Goal: Navigation & Orientation: Find specific page/section

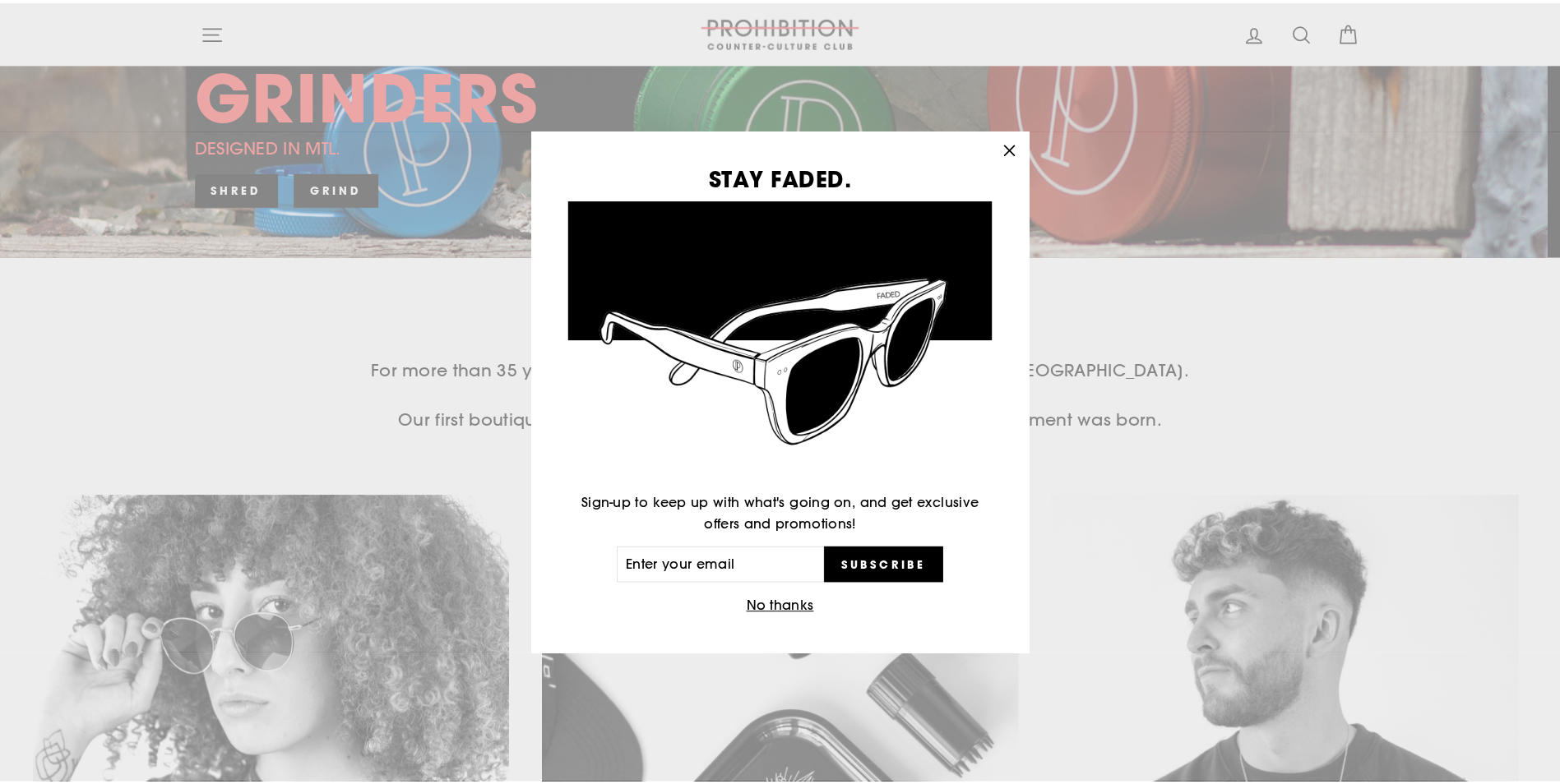
scroll to position [494, 0]
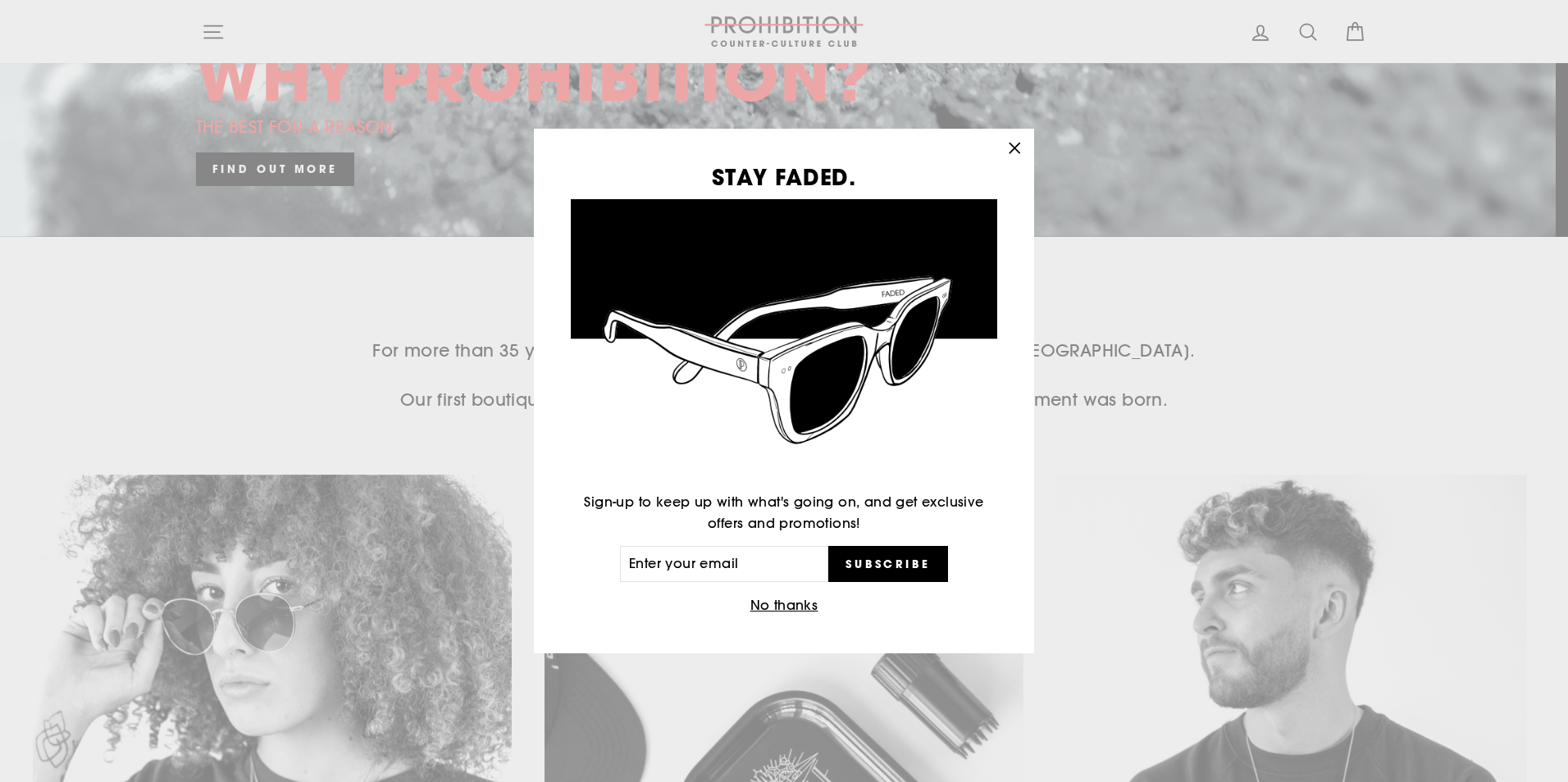
click at [787, 603] on button "No thanks" at bounding box center [784, 606] width 78 height 23
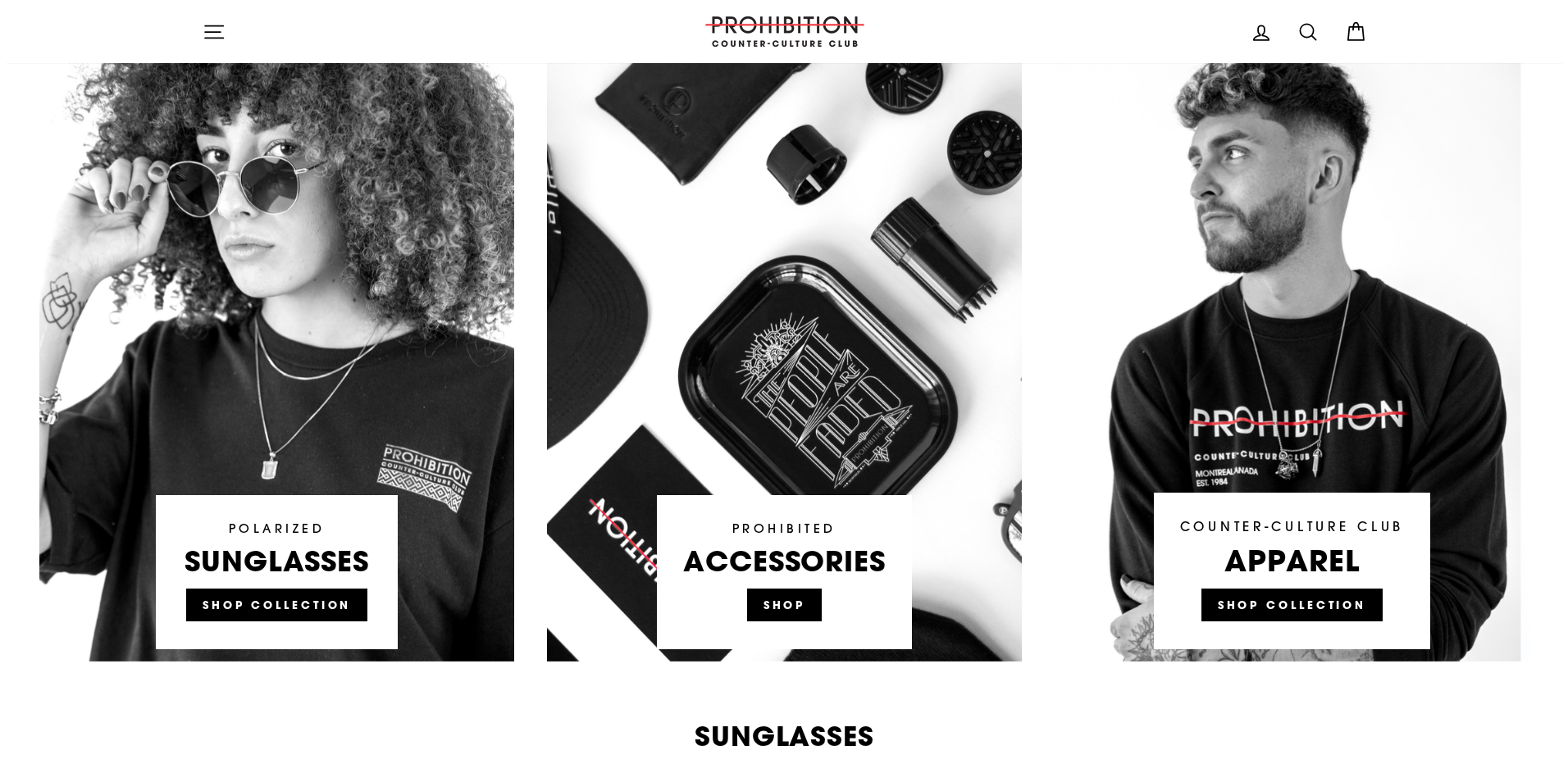
scroll to position [0, 0]
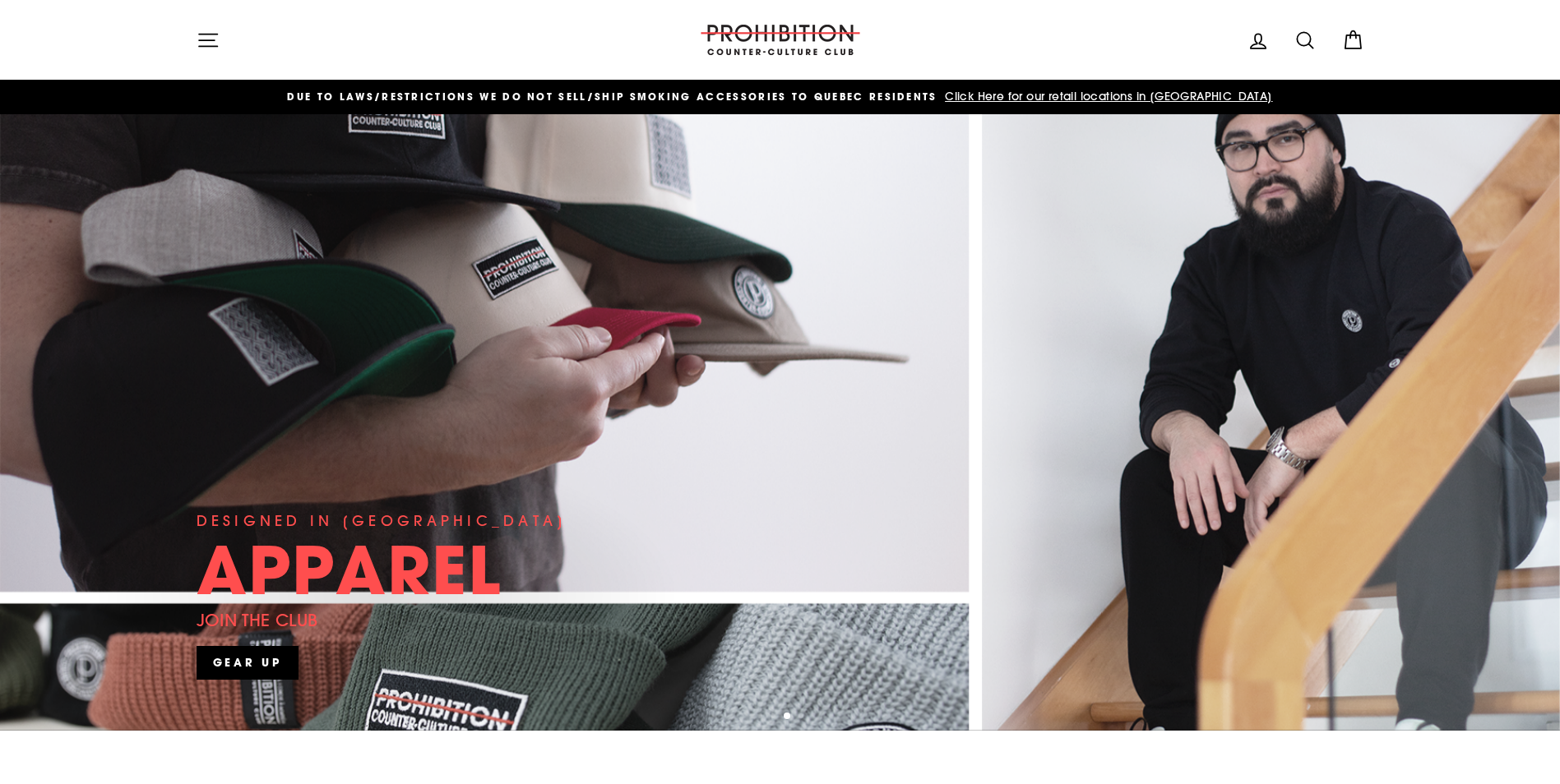
click at [198, 45] on icon "button" at bounding box center [208, 40] width 23 height 23
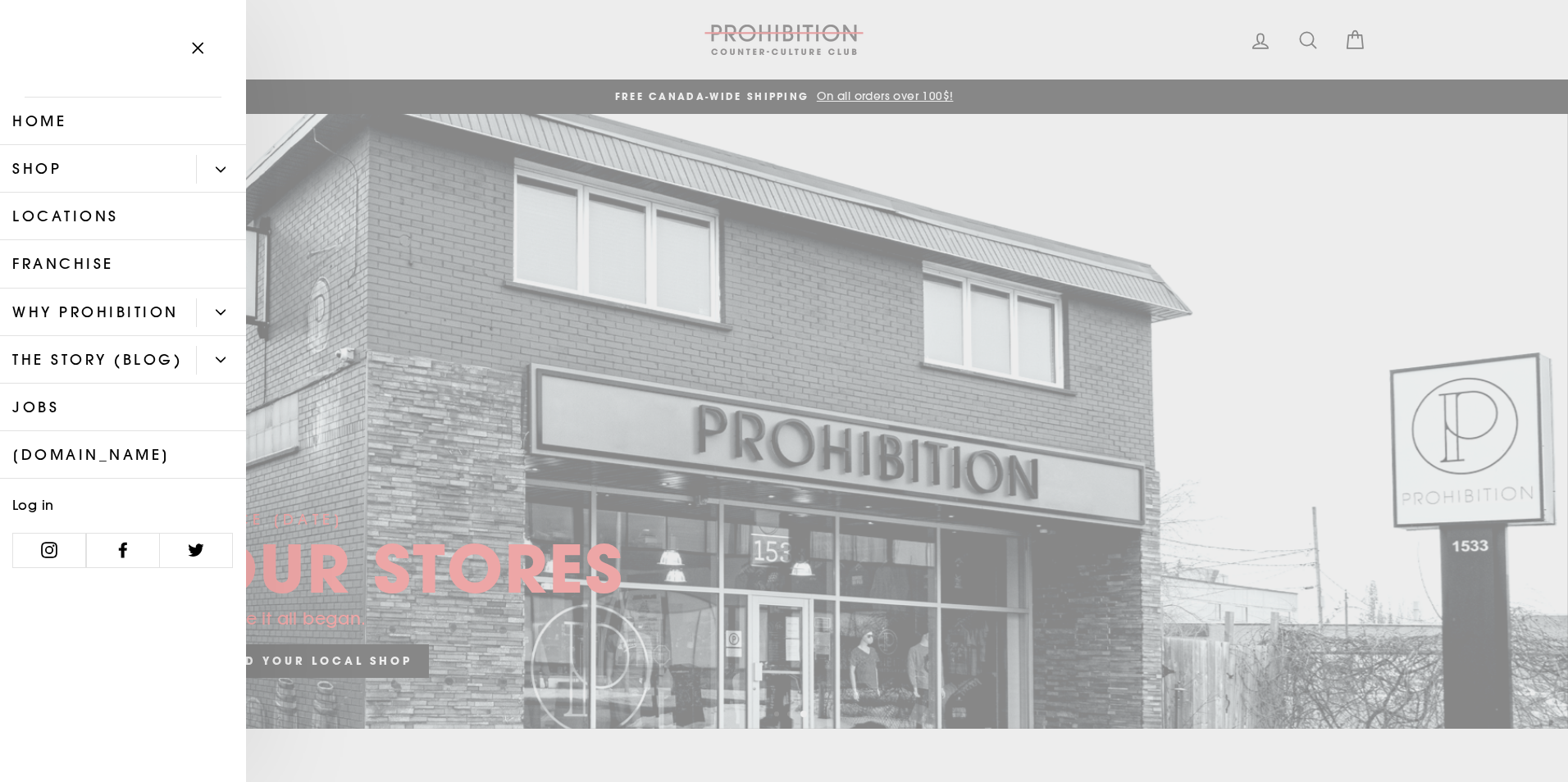
click at [219, 166] on icon "Primary" at bounding box center [221, 170] width 10 height 10
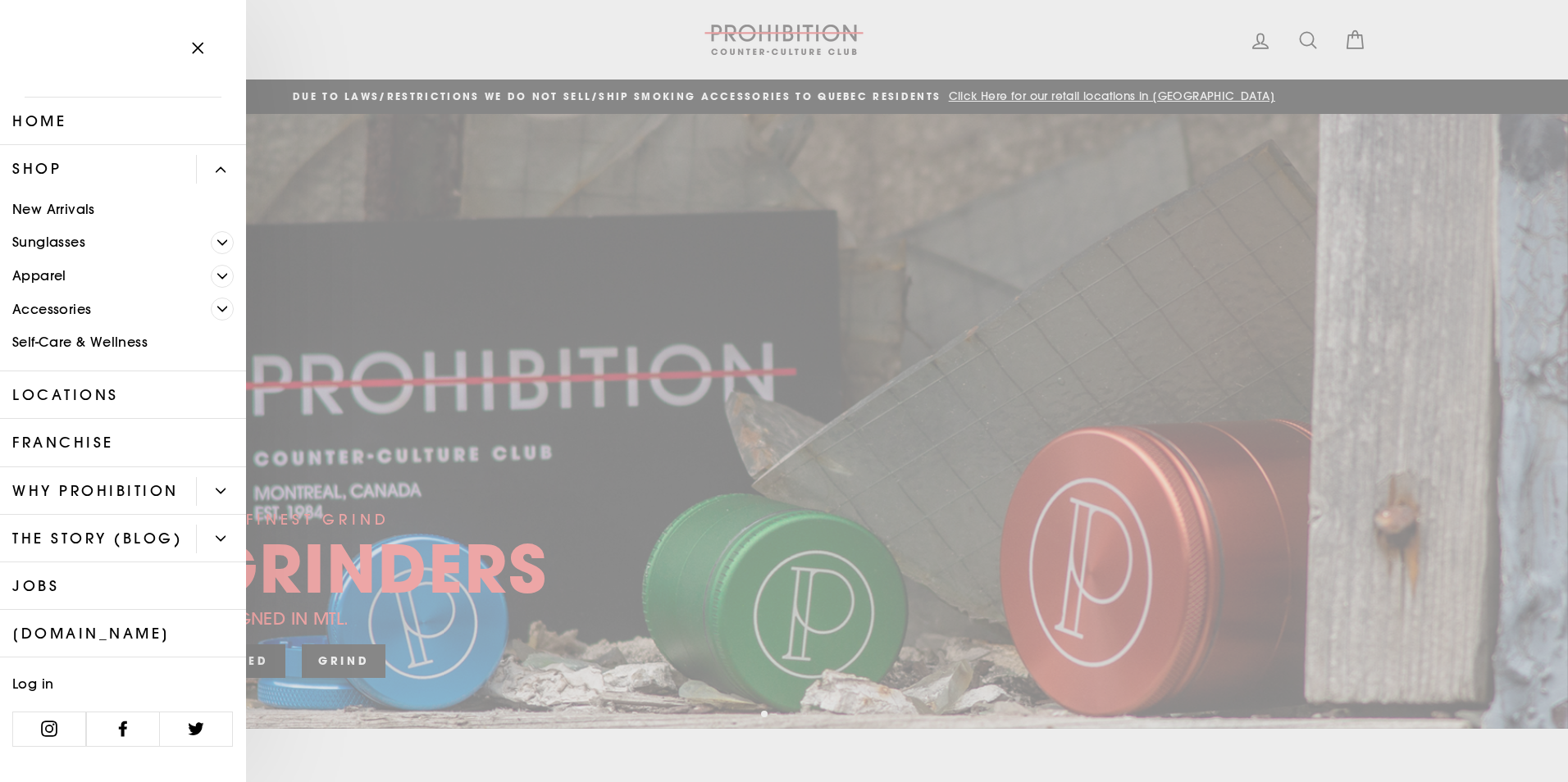
click at [98, 439] on link "Franchise" at bounding box center [123, 443] width 246 height 48
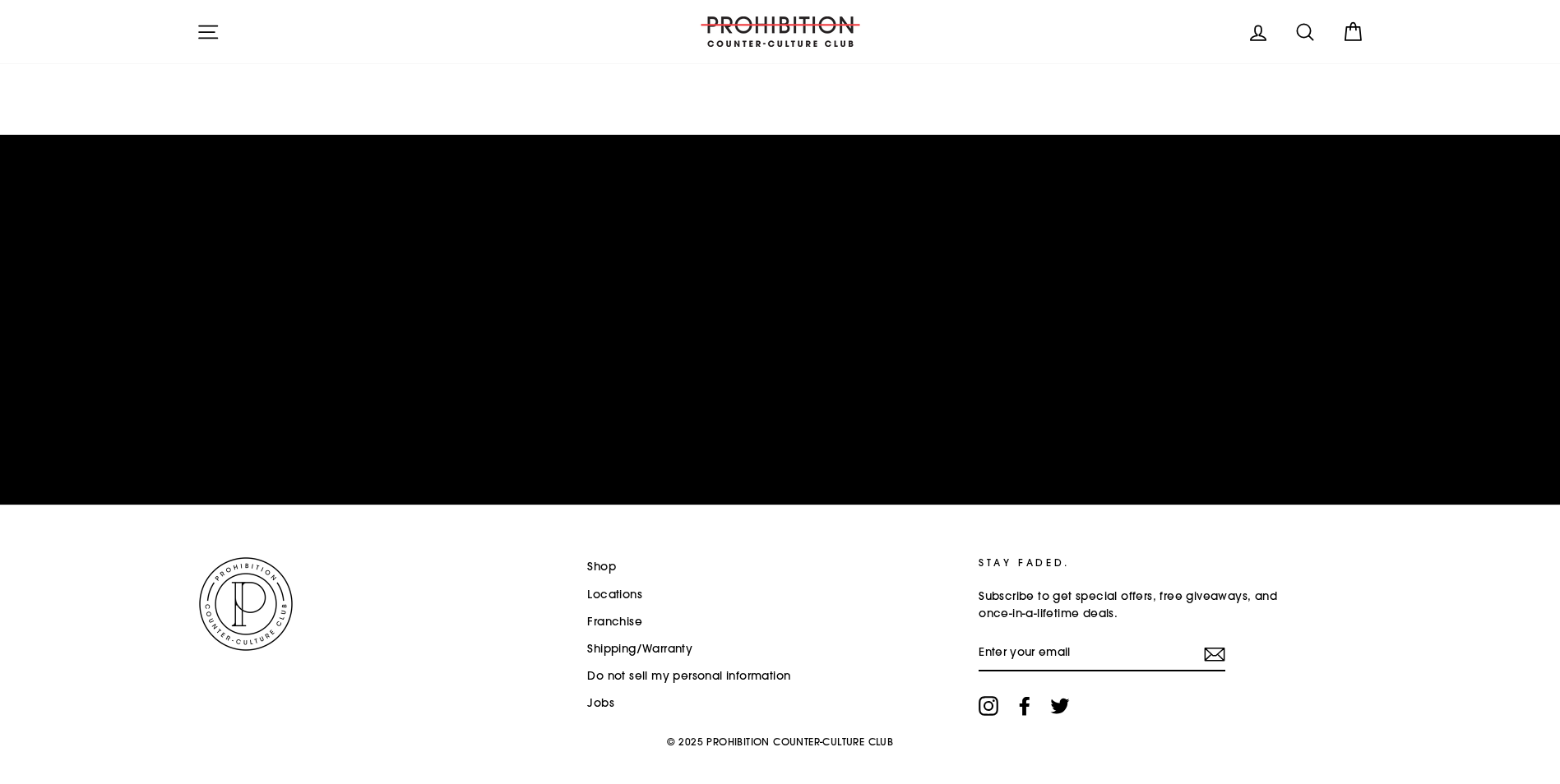
scroll to position [2526, 0]
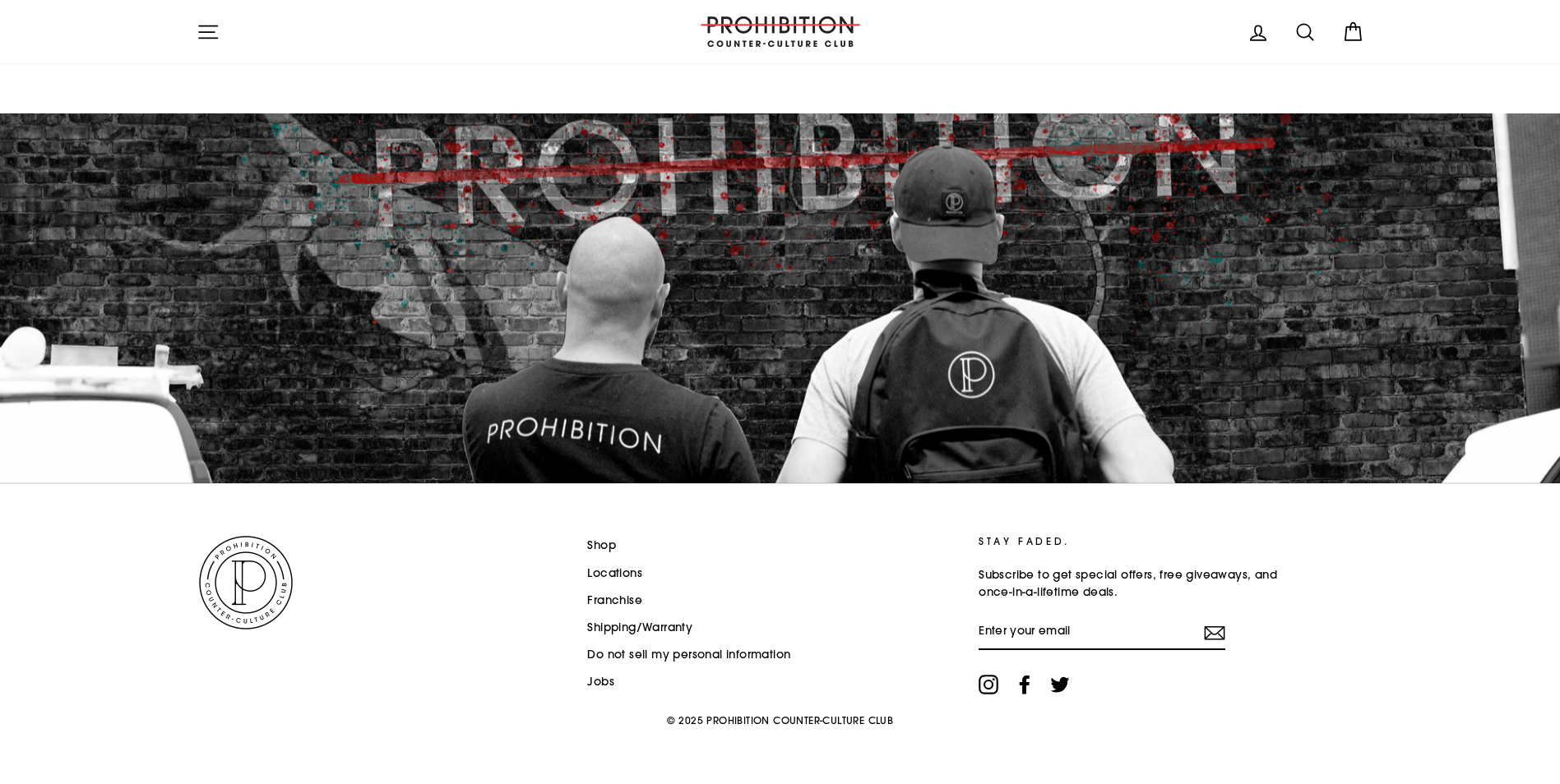
click at [631, 570] on link "Locations" at bounding box center [614, 574] width 55 height 25
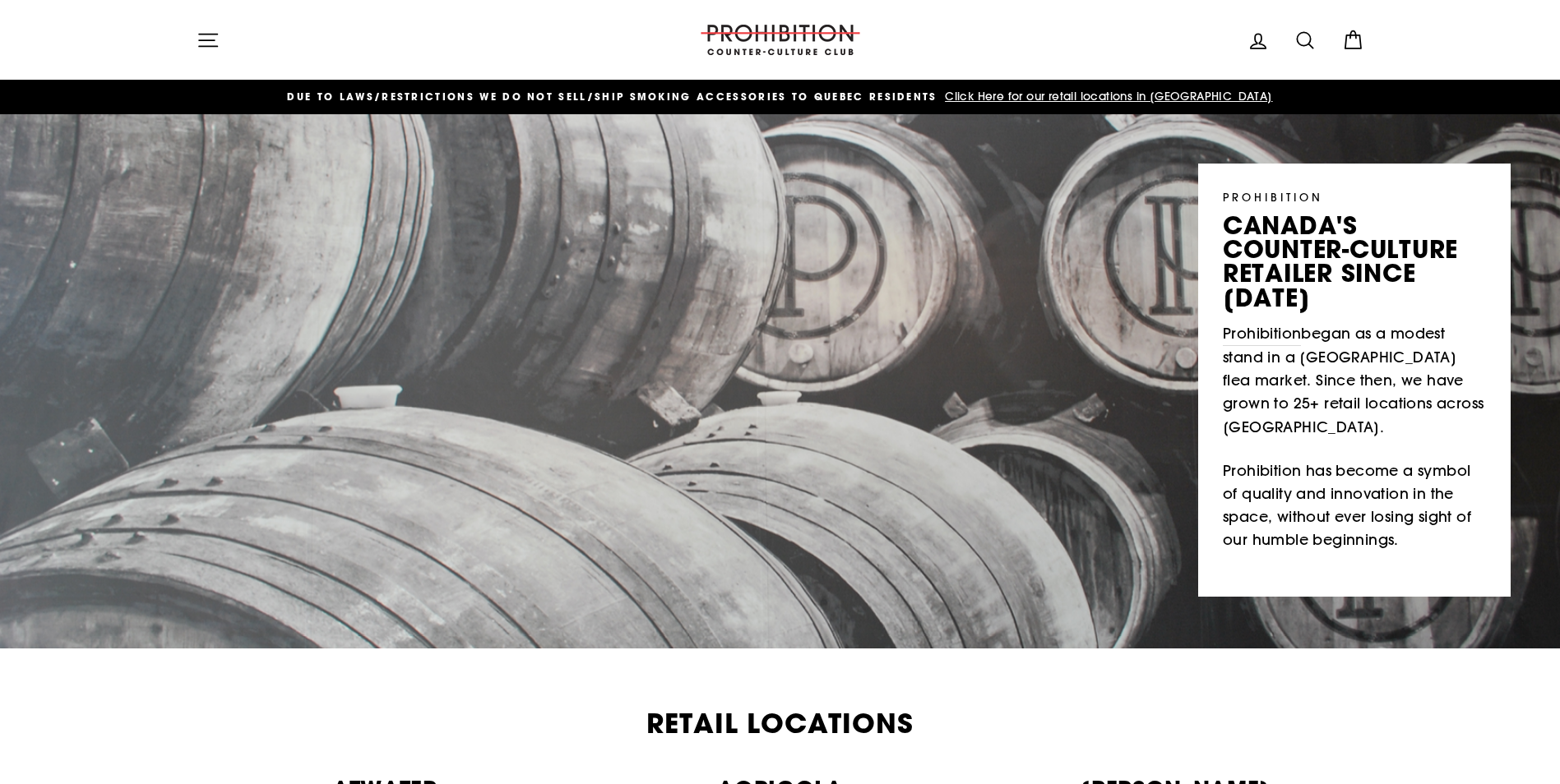
click at [1261, 44] on icon at bounding box center [1258, 40] width 15 height 14
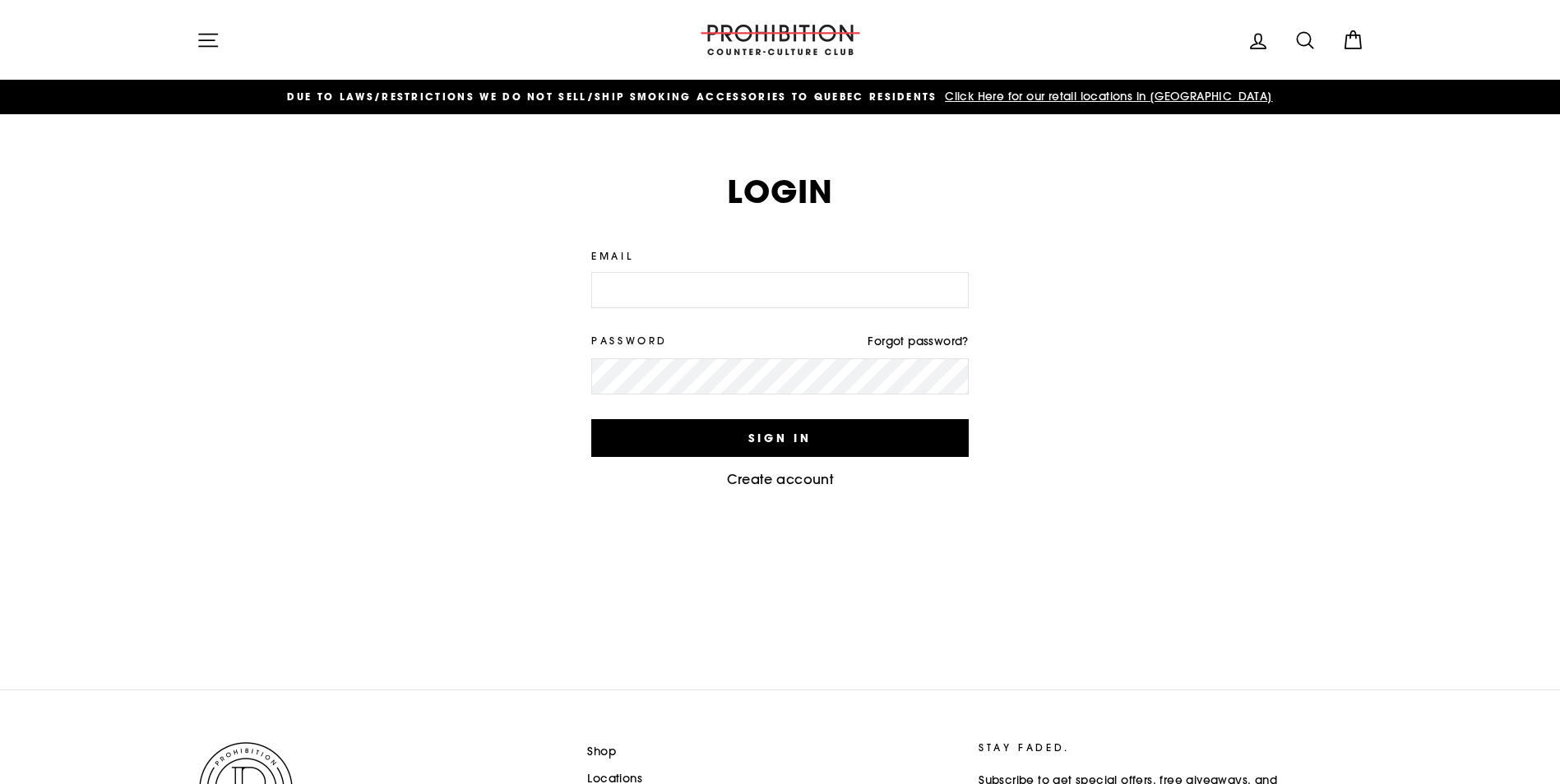
click at [208, 40] on icon "button" at bounding box center [208, 40] width 18 height 12
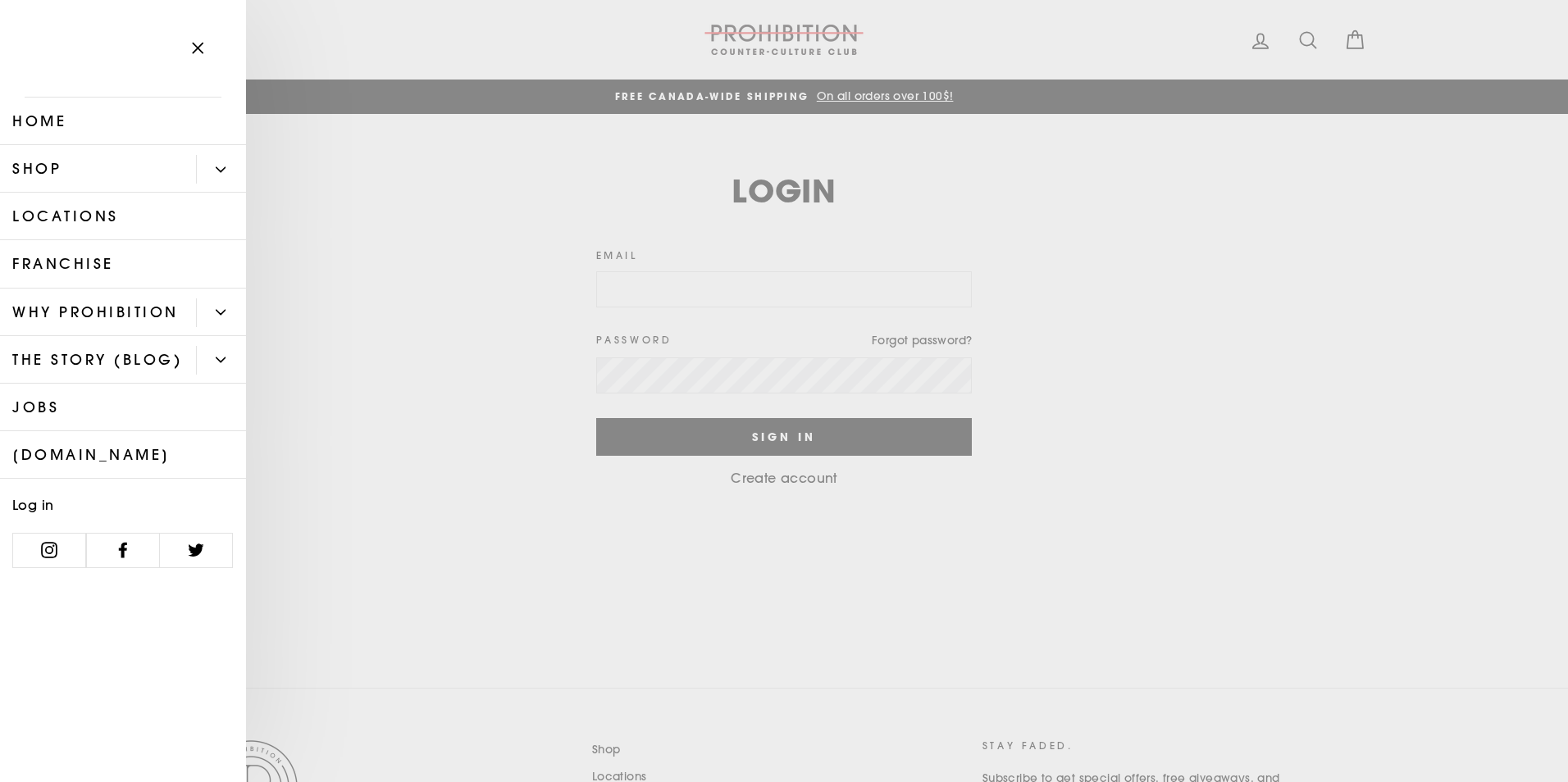
click at [223, 313] on icon "Primary" at bounding box center [221, 312] width 9 height 4
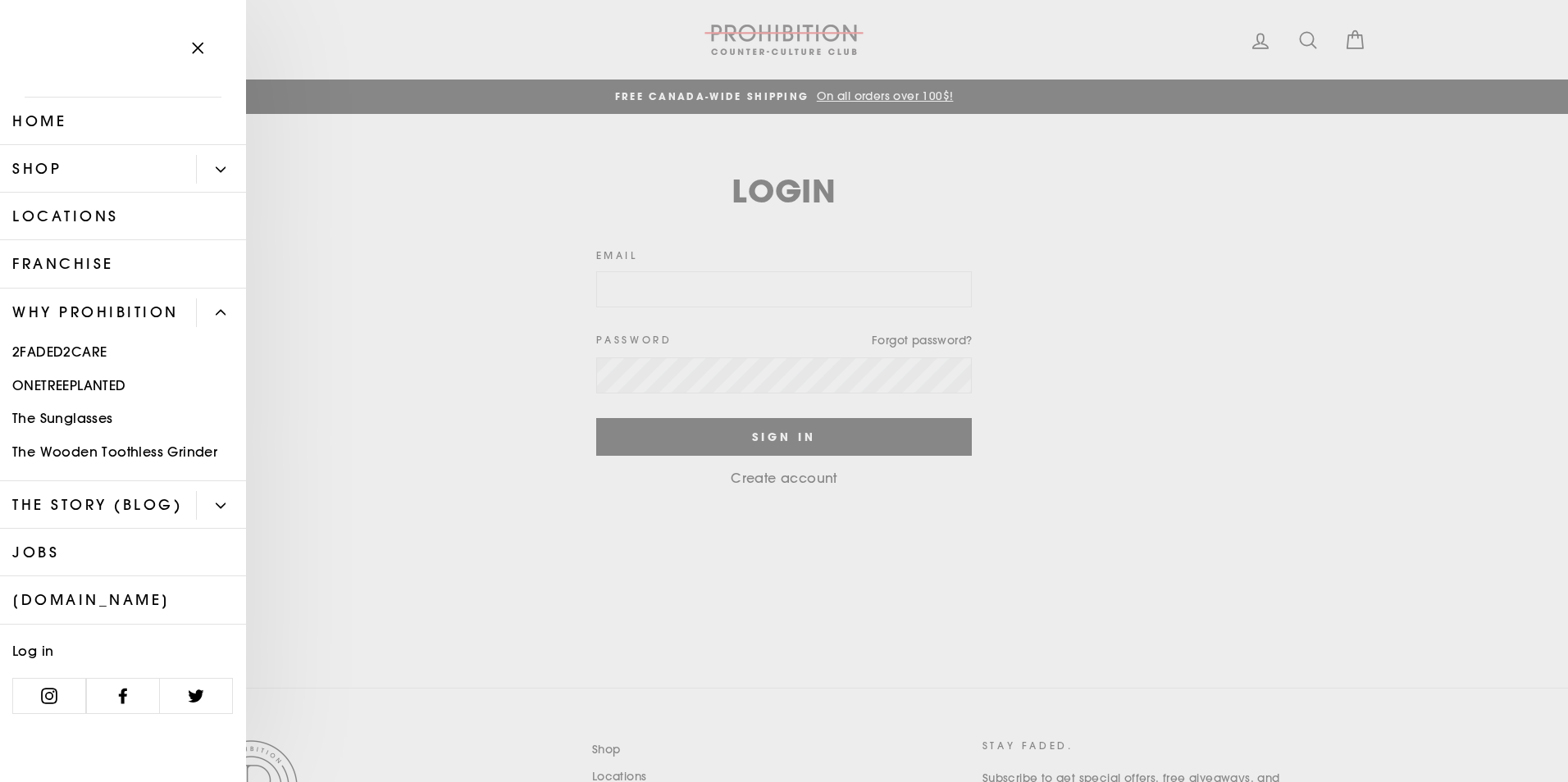
click at [216, 509] on icon "Primary" at bounding box center [221, 506] width 10 height 10
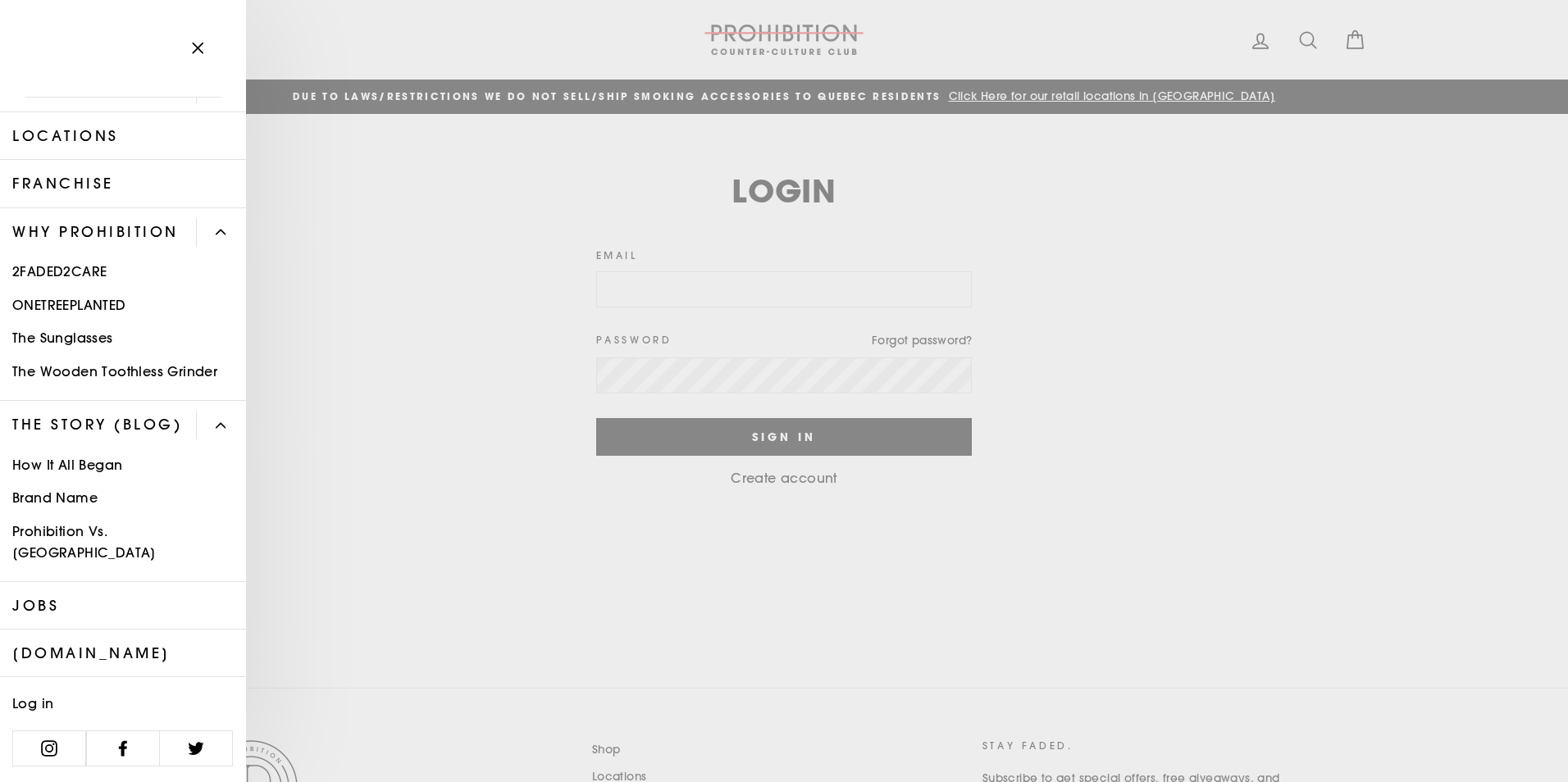
scroll to position [126, 0]
click at [108, 653] on link "[DOMAIN_NAME]" at bounding box center [123, 654] width 246 height 48
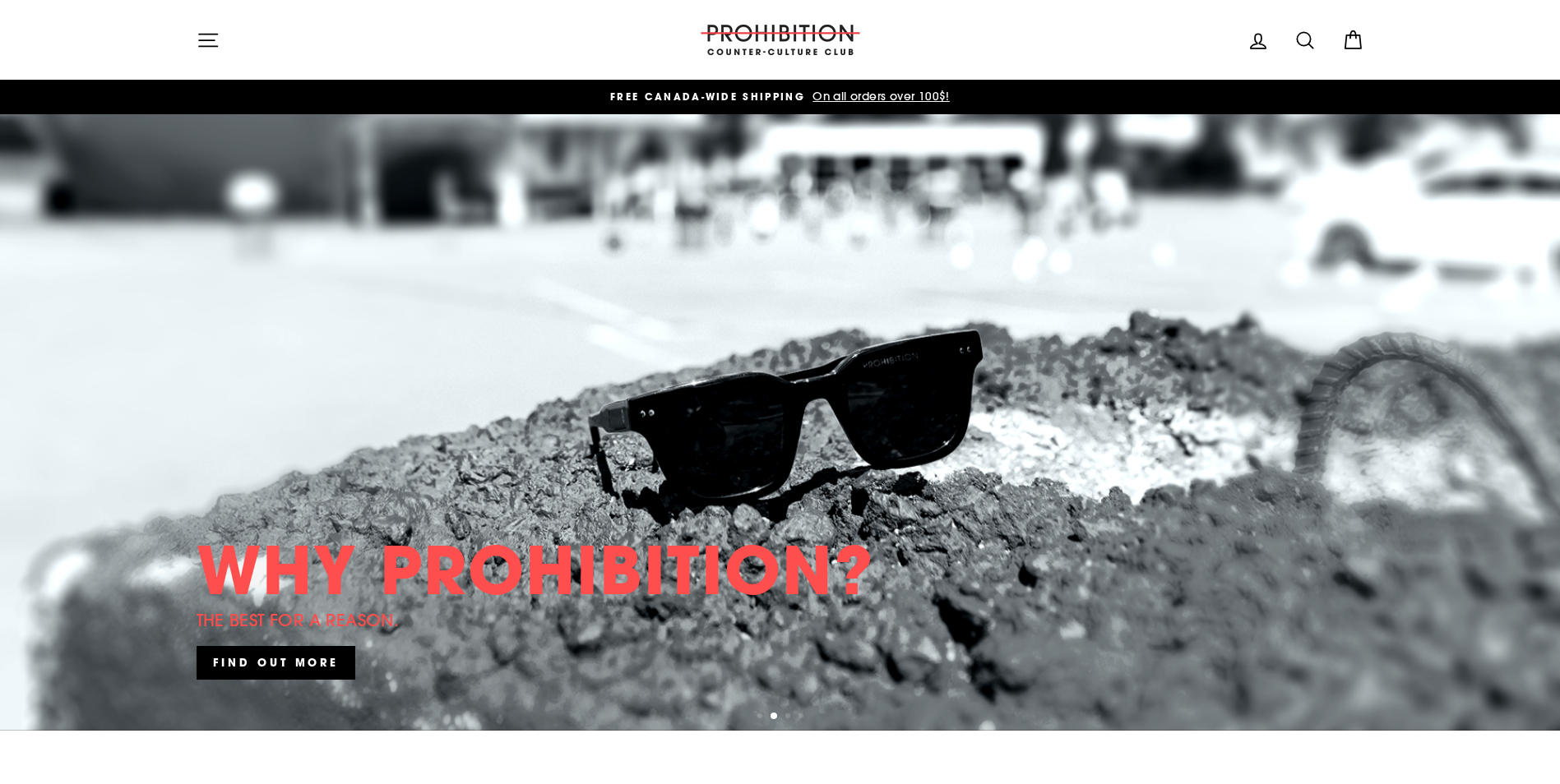
drag, startPoint x: 223, startPoint y: 13, endPoint x: 217, endPoint y: 31, distance: 19.0
click at [223, 13] on header "Site navigation PROHIBITION COUNTER-CULTURE CLUB Log in Search Cart Search" at bounding box center [780, 40] width 1560 height 80
click at [215, 40] on icon "button" at bounding box center [208, 40] width 18 height 12
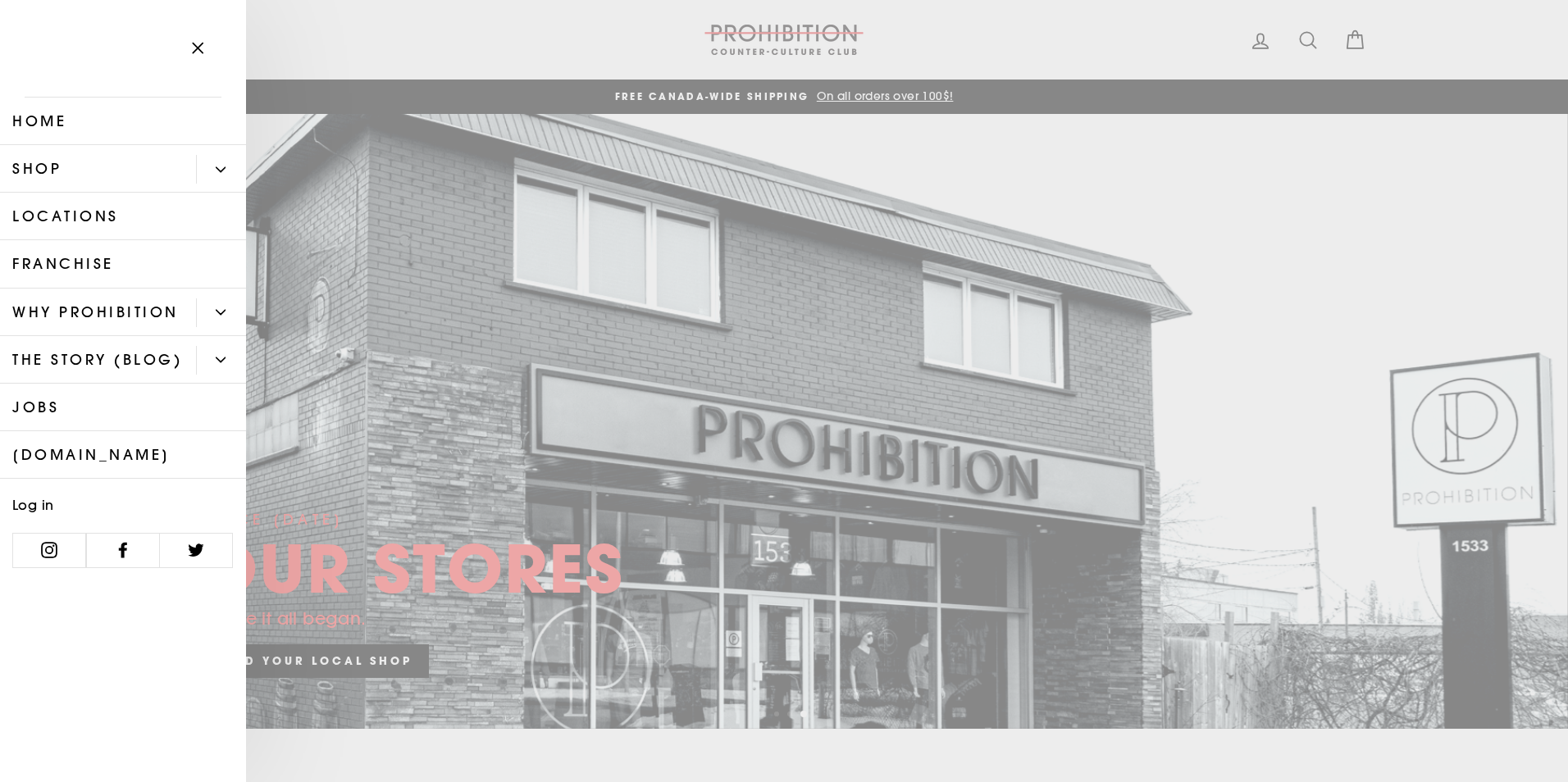
click at [214, 175] on button "Primary" at bounding box center [221, 169] width 50 height 29
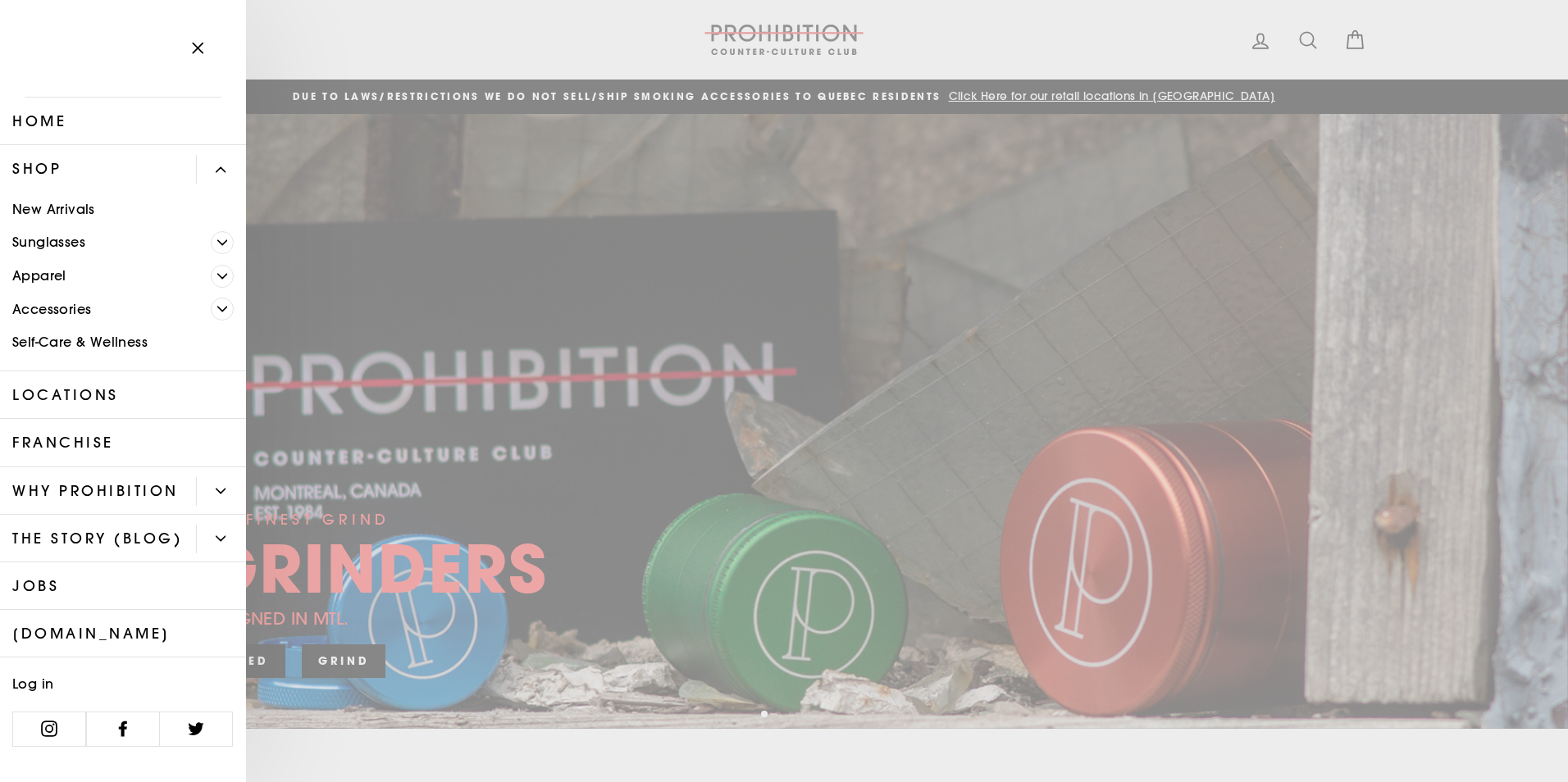
click at [63, 588] on link "Jobs" at bounding box center [123, 586] width 246 height 48
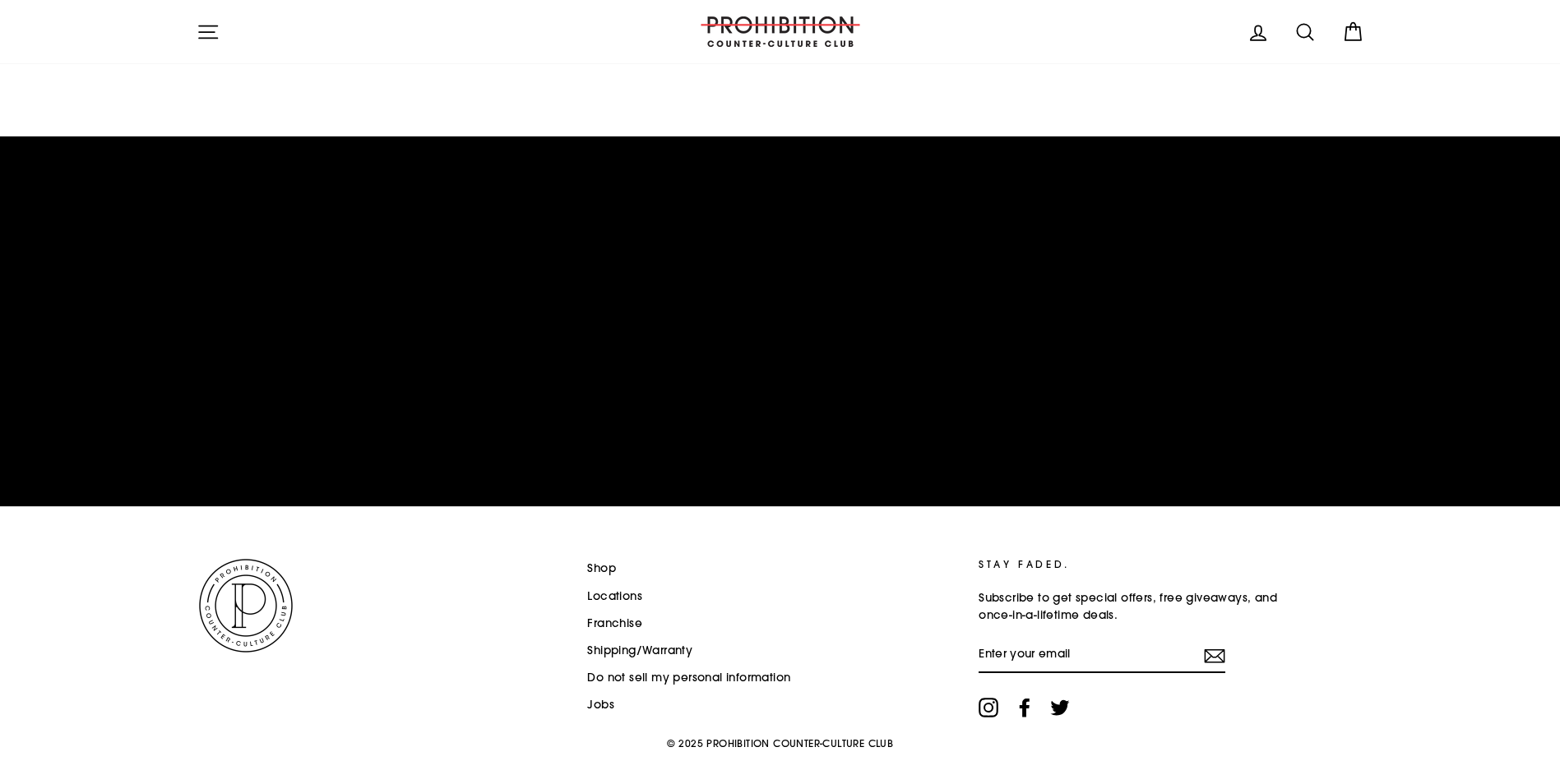
scroll to position [2526, 0]
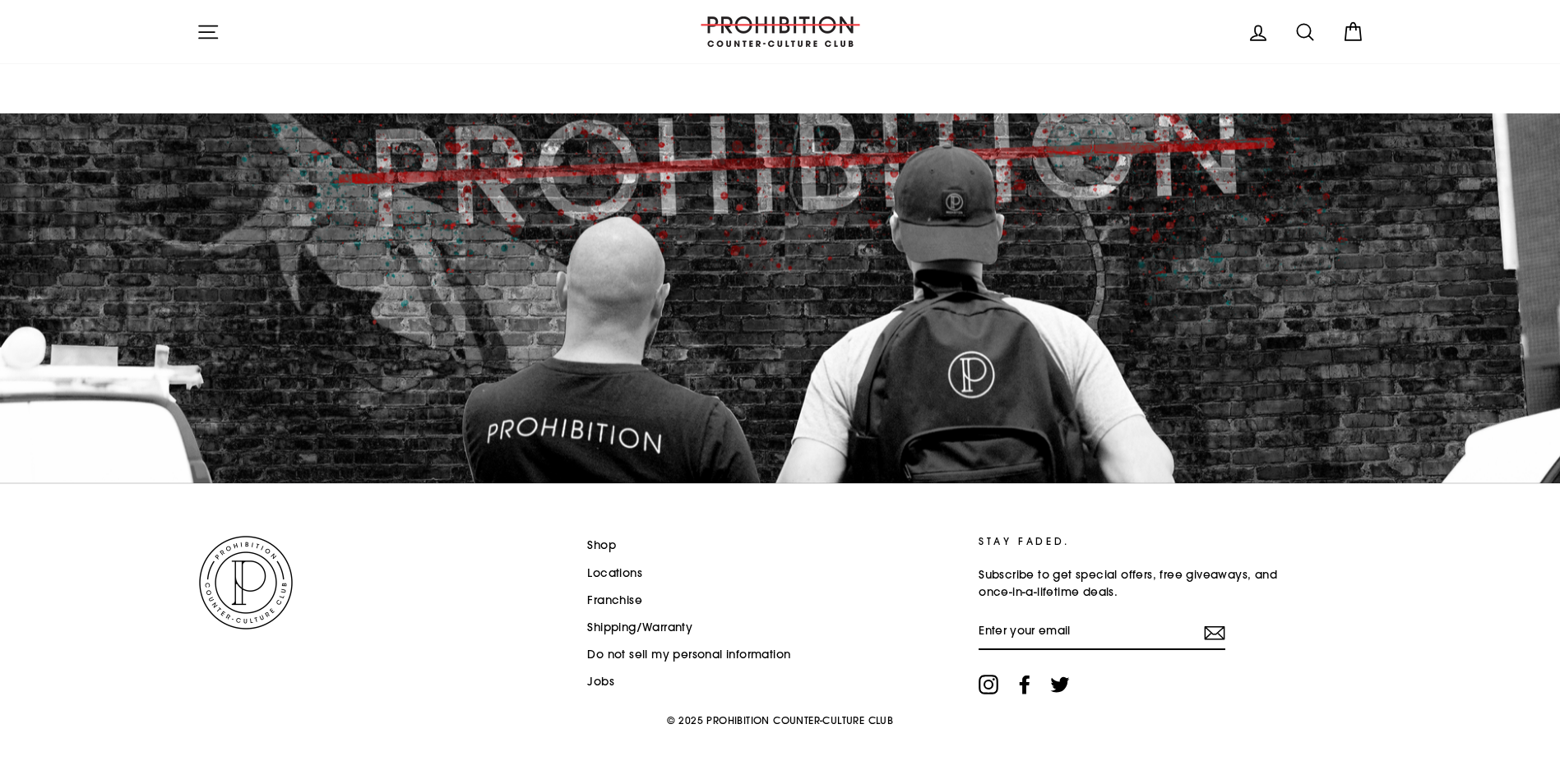
click at [607, 568] on link "Locations" at bounding box center [614, 574] width 55 height 25
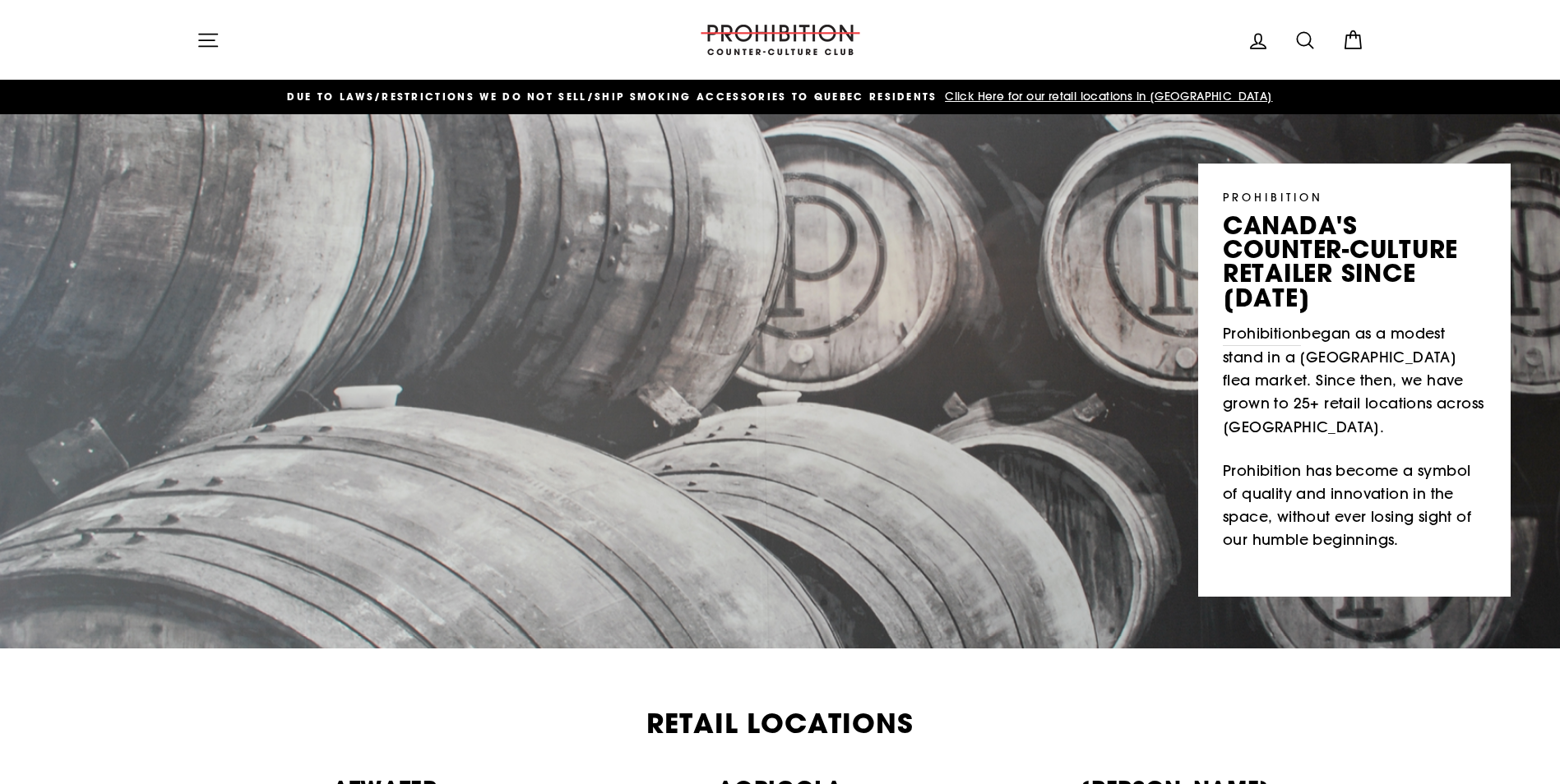
click at [1111, 98] on span "Click Here for our retail locations in [GEOGRAPHIC_DATA]" at bounding box center [1106, 97] width 331 height 15
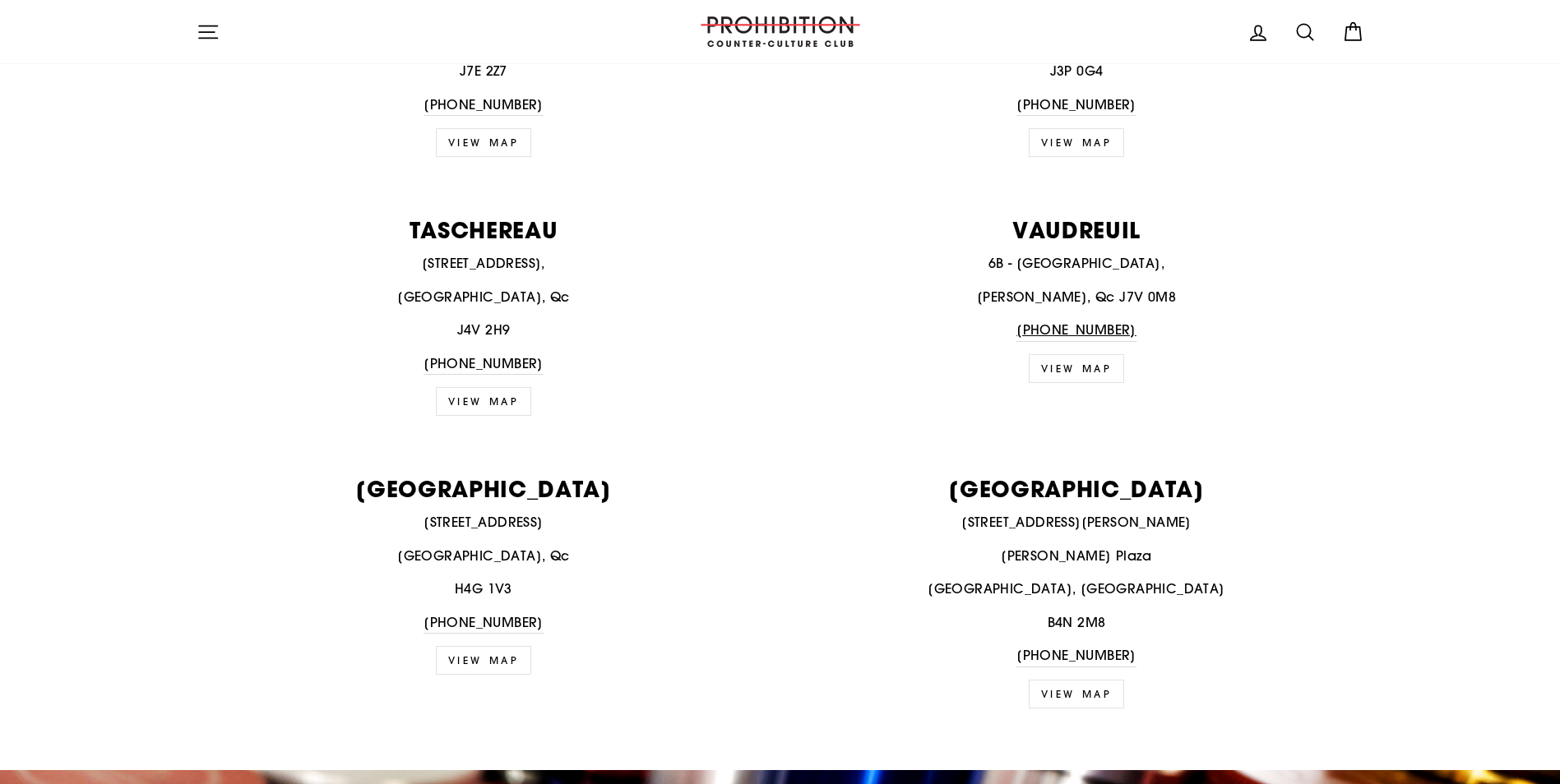
scroll to position [2713, 0]
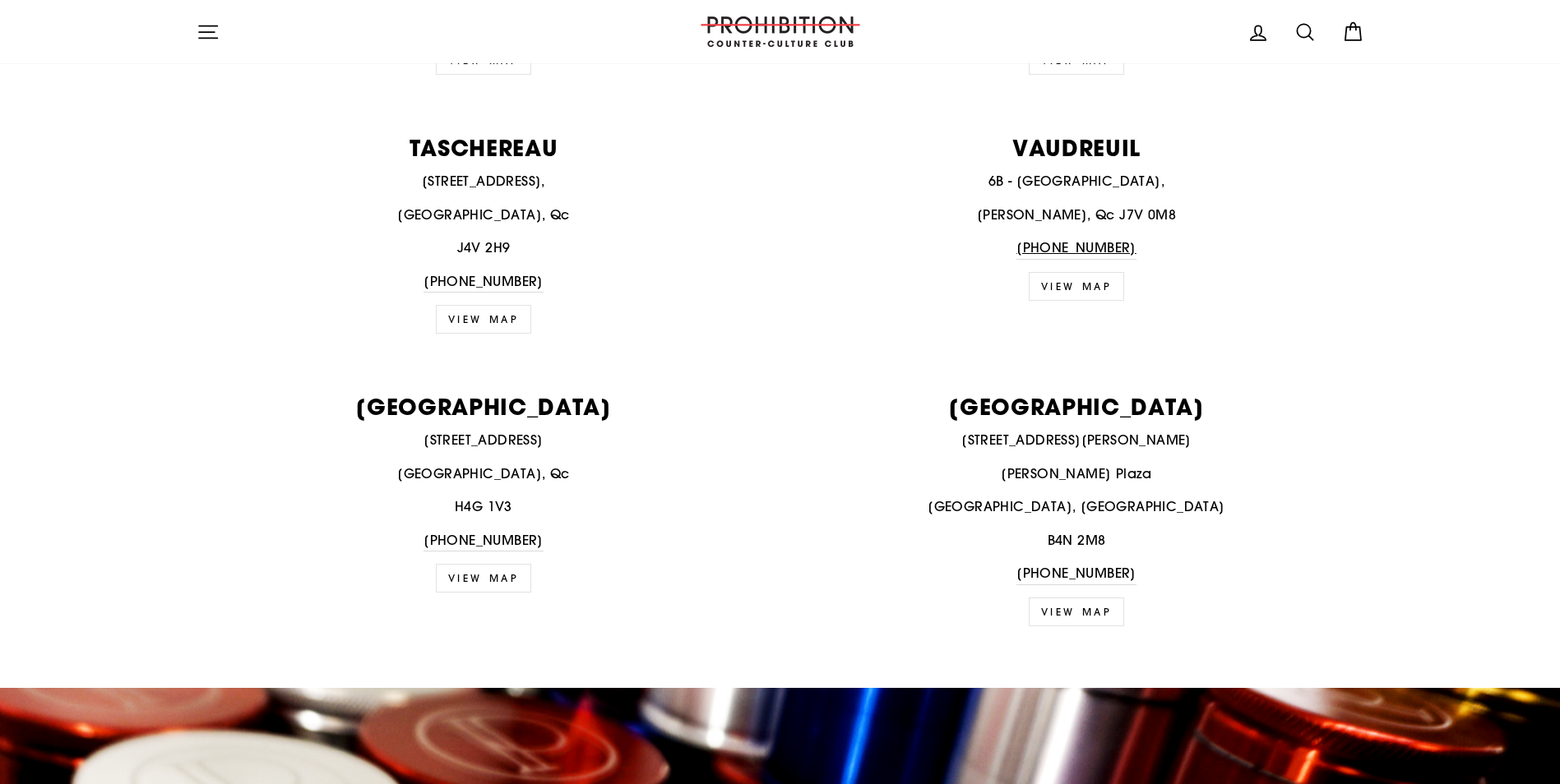
click at [502, 584] on link "VIEW MAP" at bounding box center [484, 578] width 97 height 29
